Goal: Information Seeking & Learning: Learn about a topic

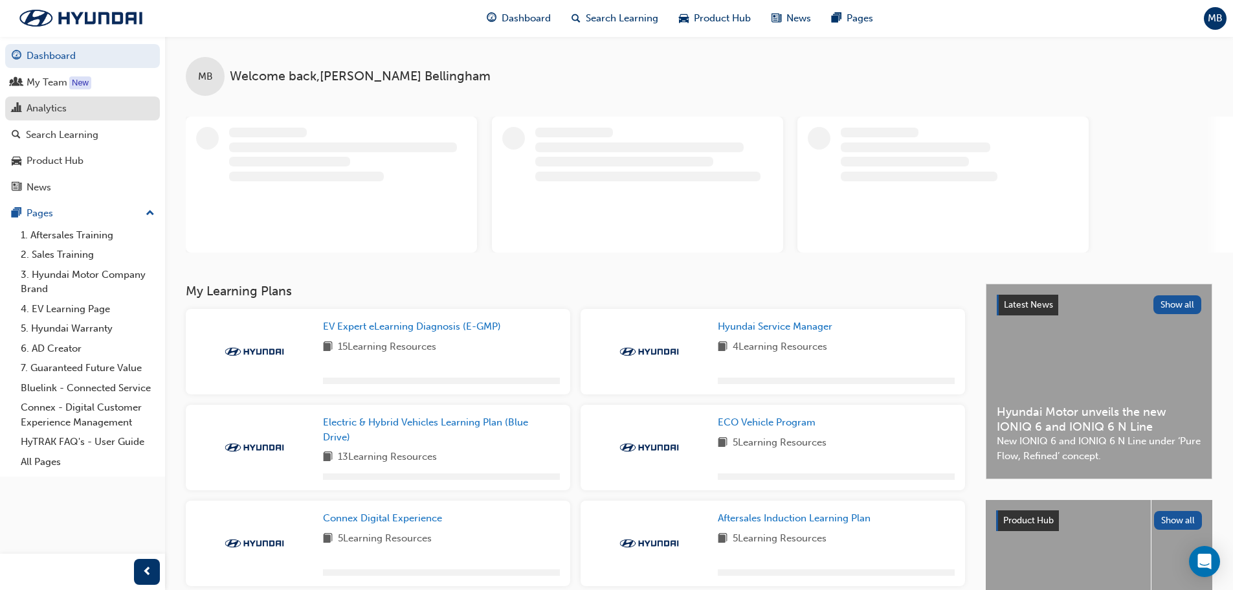
click at [23, 109] on div "Analytics" at bounding box center [83, 108] width 142 height 16
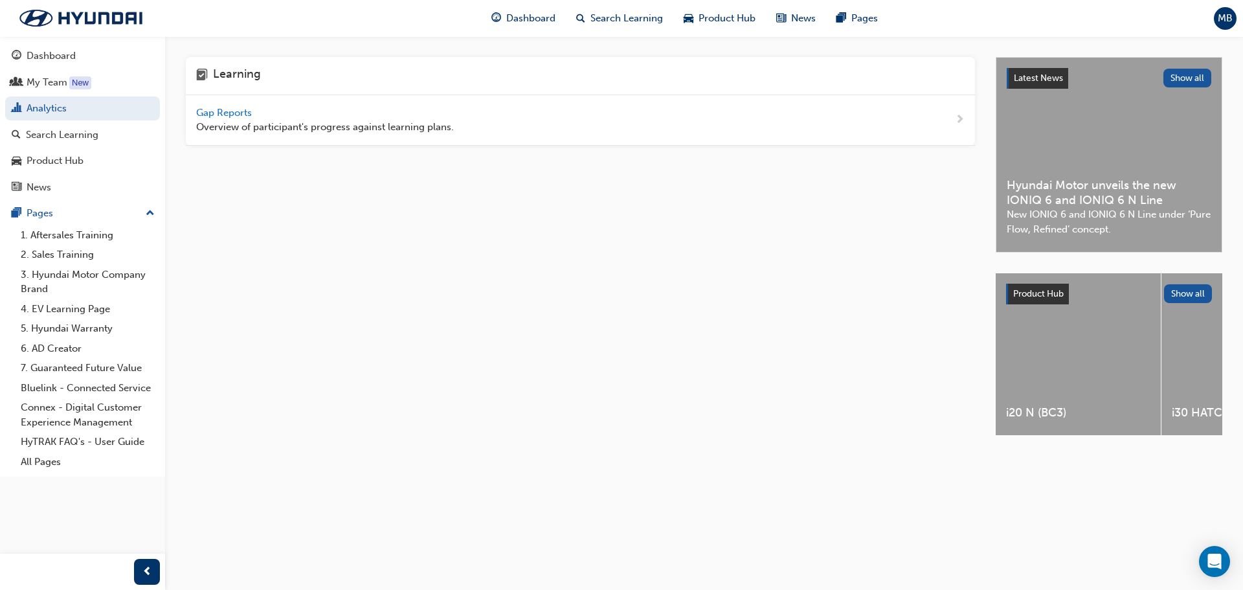
click at [197, 113] on span "Gap Reports" at bounding box center [225, 113] width 58 height 12
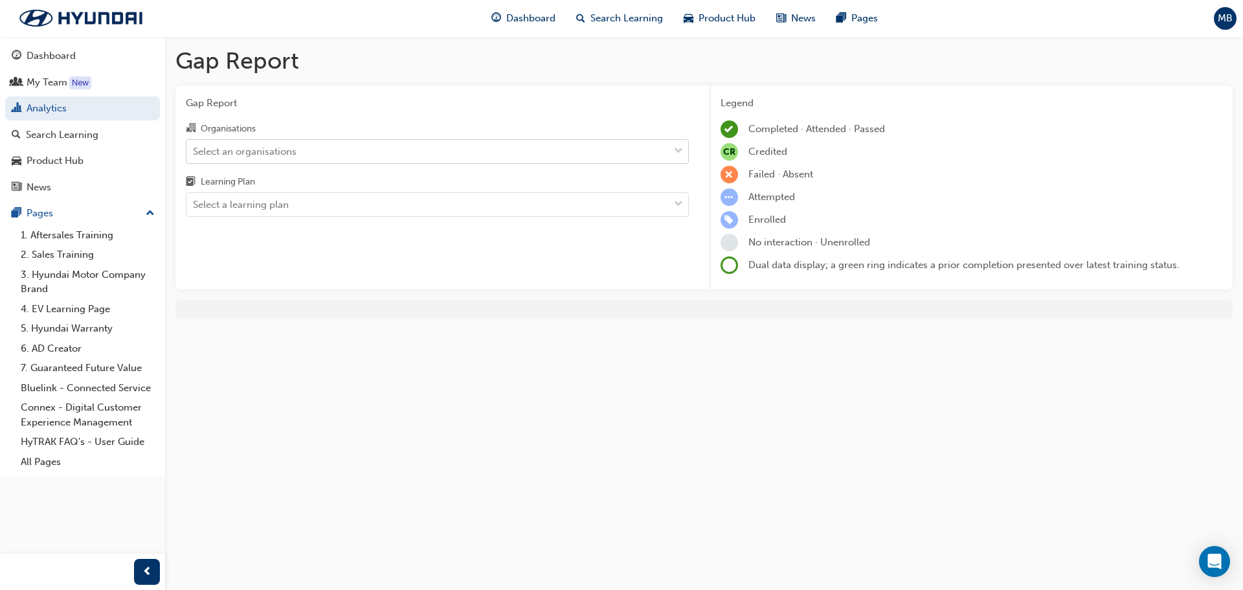
click at [290, 156] on div "Select an organisations" at bounding box center [245, 151] width 104 height 15
click at [194, 156] on input "Organisations Select an organisations" at bounding box center [193, 150] width 1 height 11
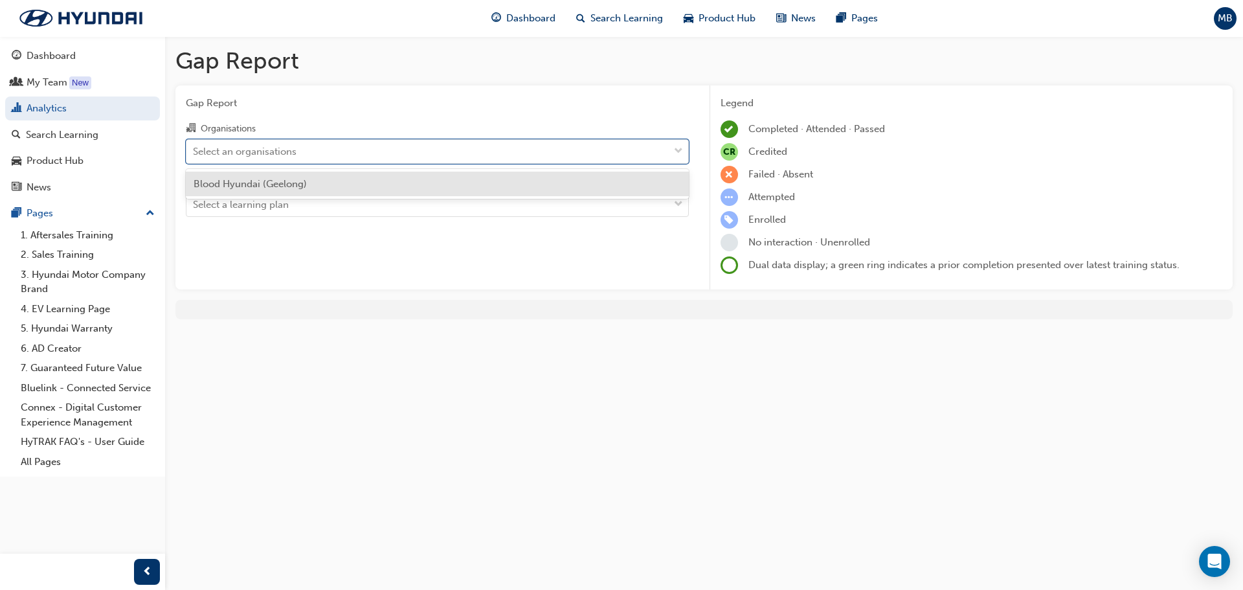
click at [287, 181] on span "Blood Hyundai (Geelong)" at bounding box center [250, 184] width 113 height 12
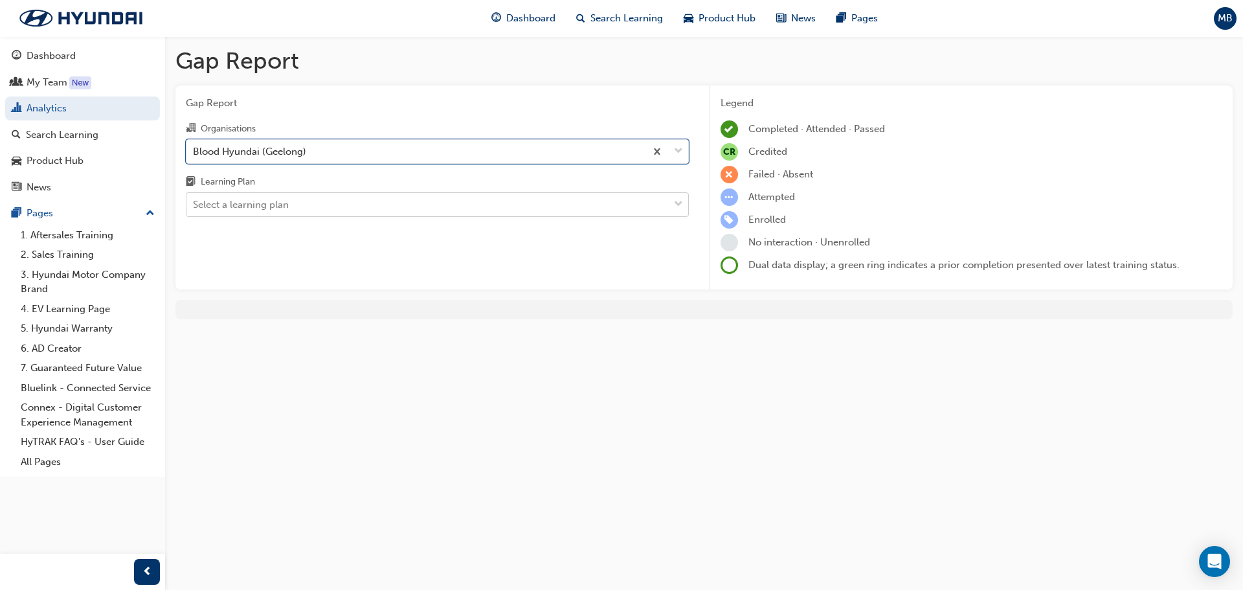
click at [285, 204] on div "Select a learning plan" at bounding box center [241, 204] width 96 height 15
click at [194, 204] on input "Learning Plan Select a learning plan" at bounding box center [193, 204] width 1 height 11
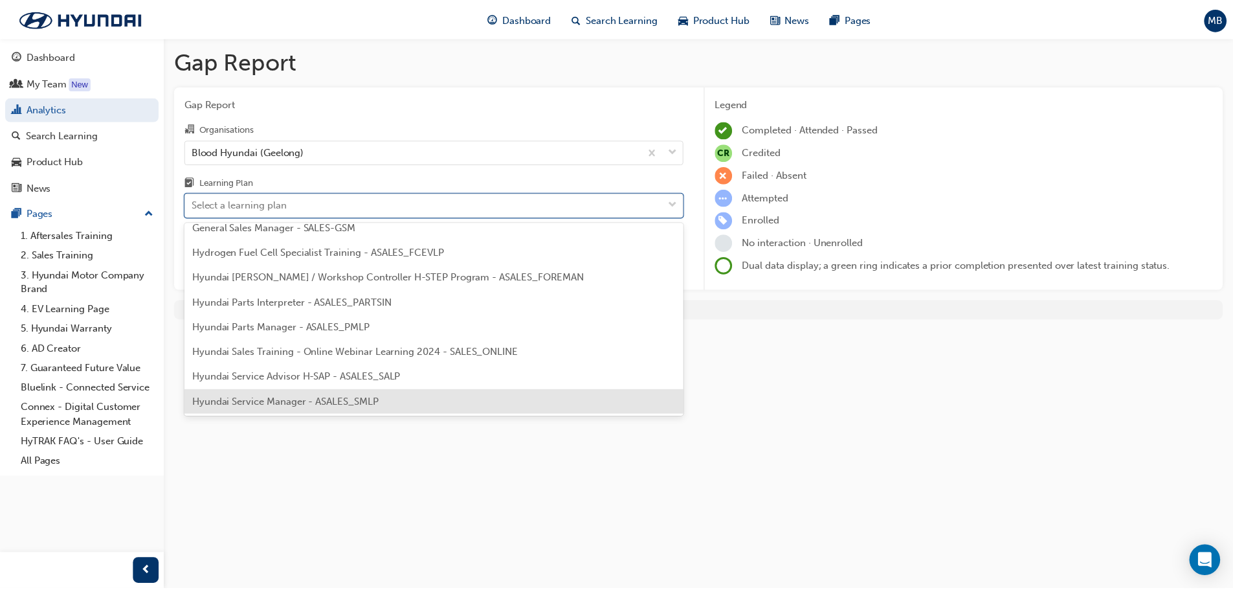
scroll to position [324, 0]
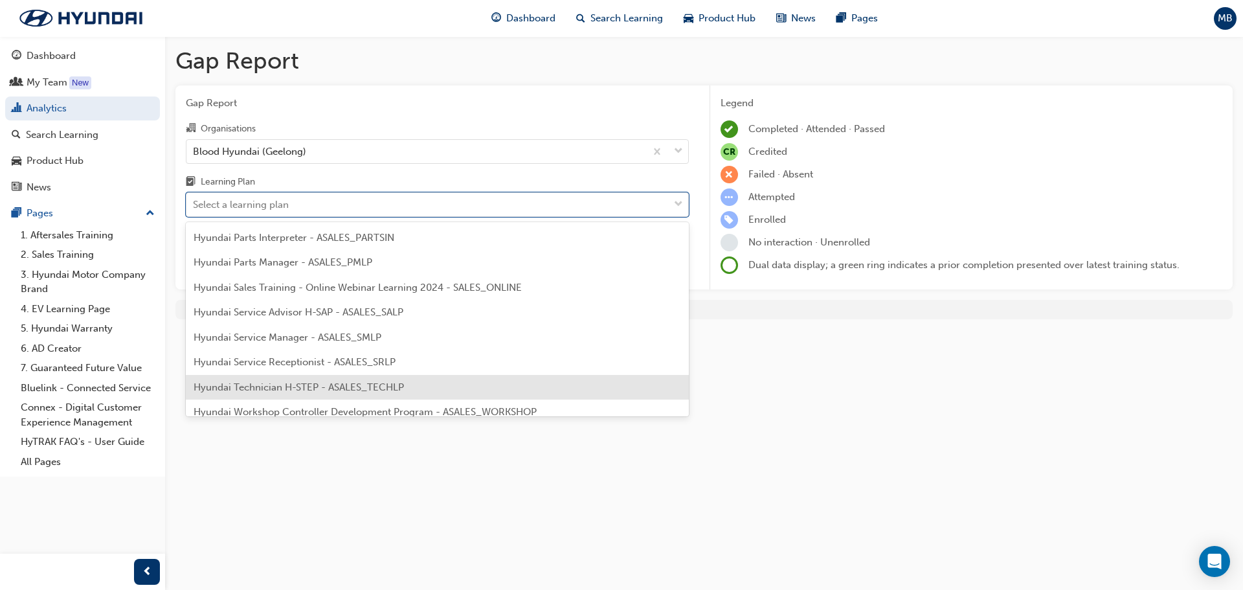
click at [285, 388] on span "Hyundai Technician H-STEP - ASALES_TECHLP" at bounding box center [299, 387] width 210 height 12
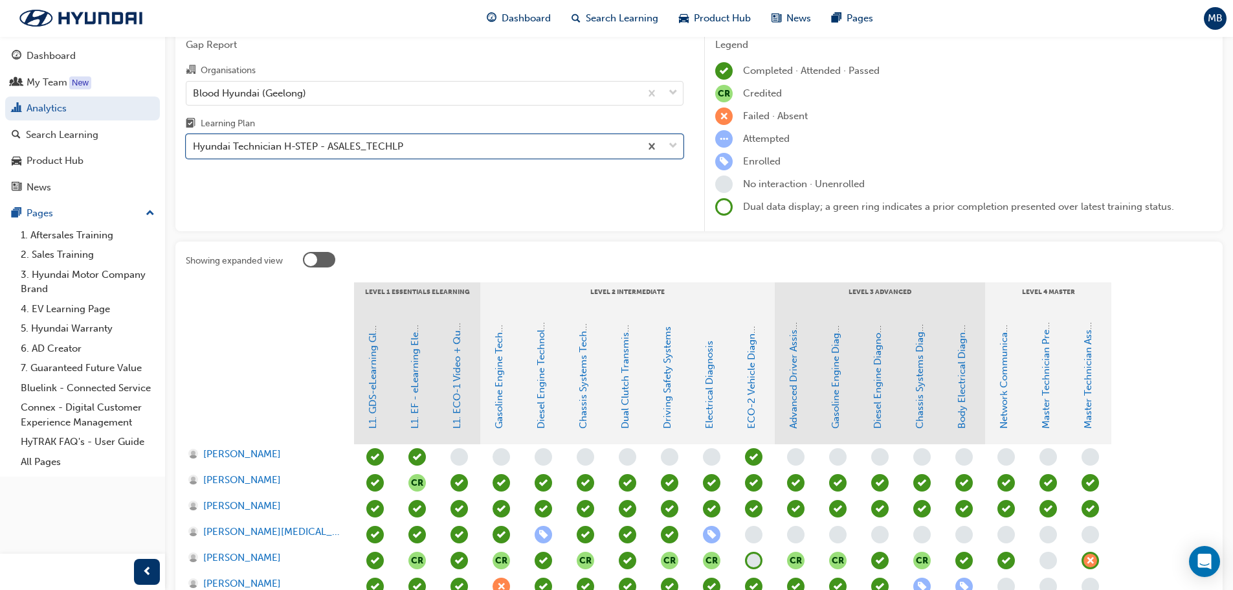
scroll to position [194, 0]
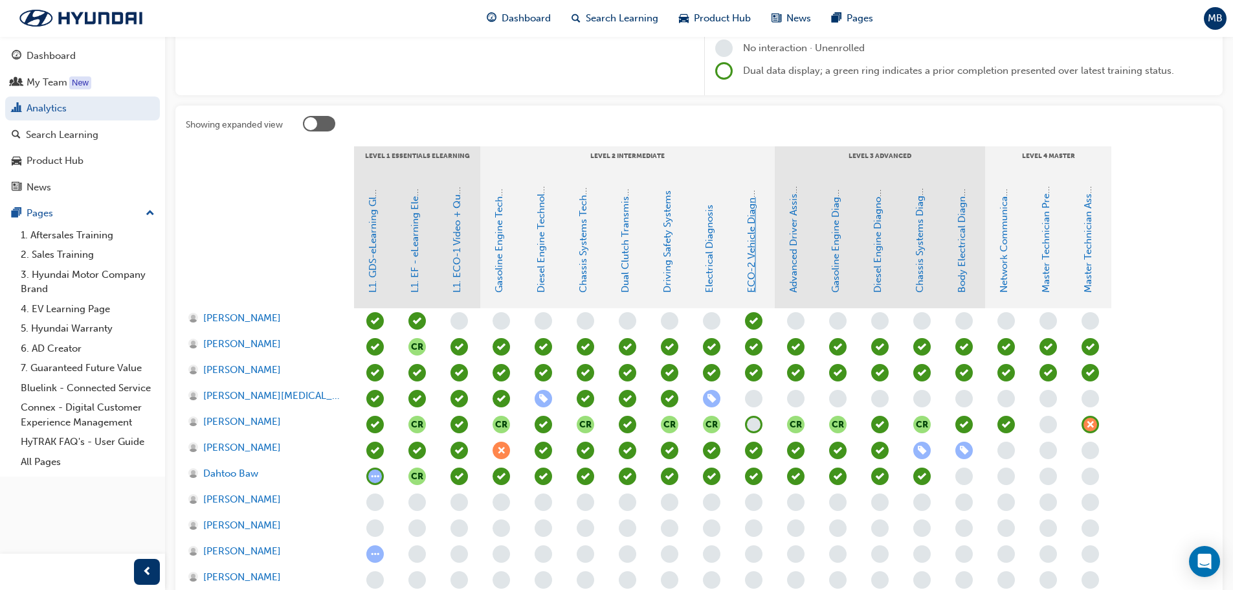
click at [750, 262] on link "ECO-2 Vehicle Diagnosis and Repair" at bounding box center [752, 211] width 12 height 164
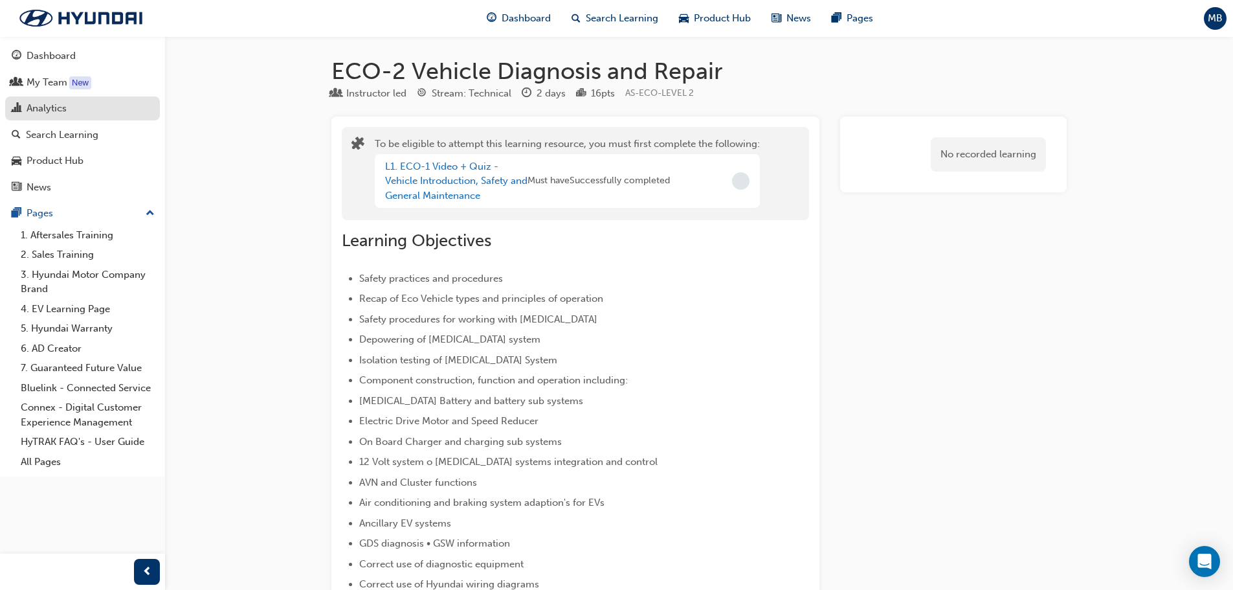
click at [49, 100] on div "Analytics" at bounding box center [83, 108] width 142 height 16
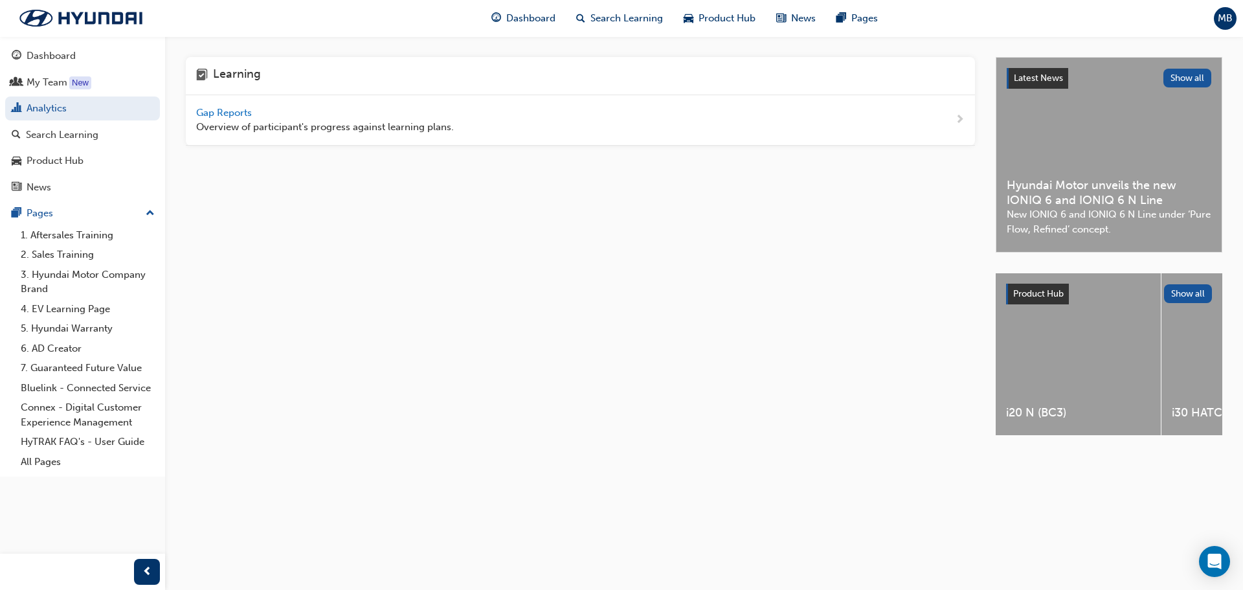
click at [217, 108] on span "Gap Reports" at bounding box center [225, 113] width 58 height 12
